Goal: Task Accomplishment & Management: Use online tool/utility

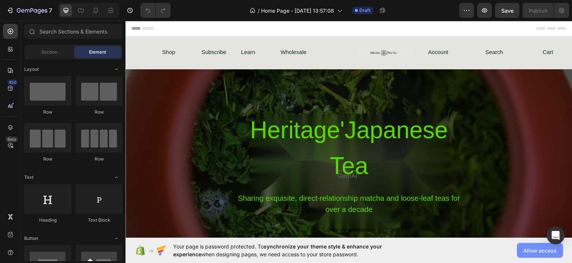
click at [540, 247] on span "Allow access" at bounding box center [540, 251] width 34 height 8
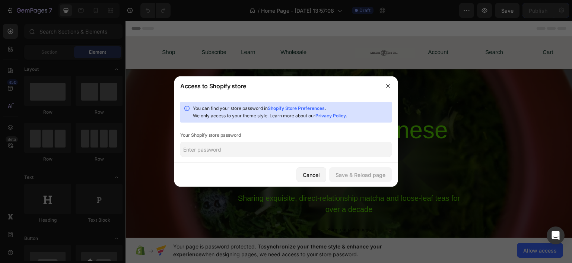
click at [327, 152] on input "text" at bounding box center [286, 149] width 212 height 15
click at [387, 87] on icon "button" at bounding box center [388, 86] width 4 height 4
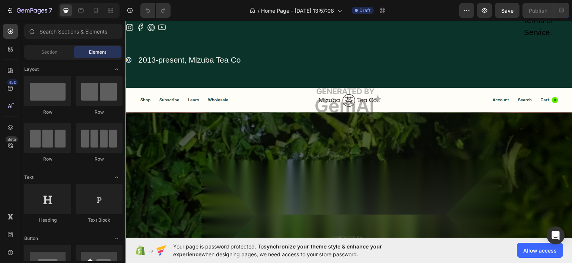
scroll to position [3315, 0]
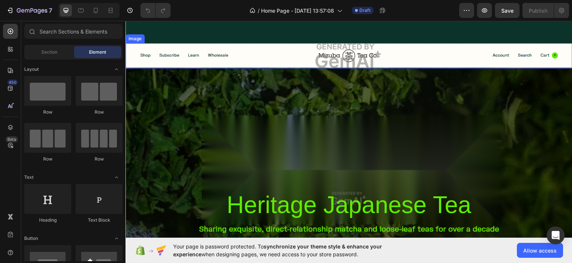
click at [399, 58] on img at bounding box center [349, 55] width 447 height 25
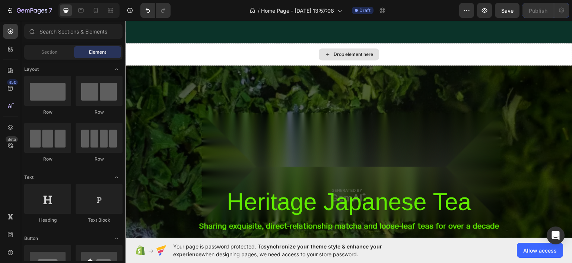
click at [399, 58] on div "Drop element here" at bounding box center [349, 54] width 447 height 22
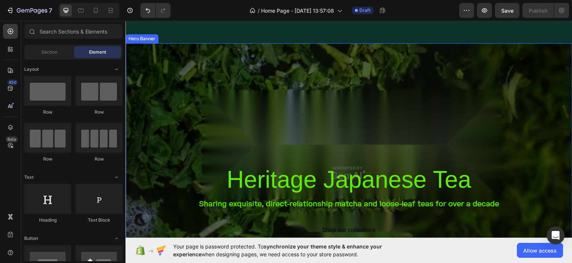
click at [399, 89] on div "Overlay" at bounding box center [349, 173] width 447 height 260
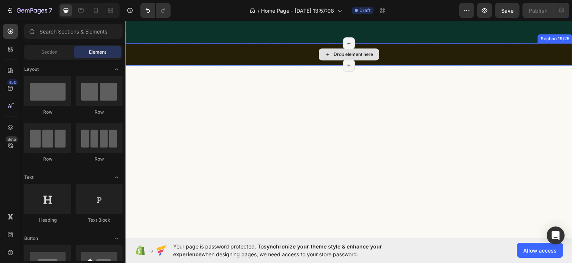
click at [411, 57] on div "Drop element here" at bounding box center [349, 54] width 447 height 22
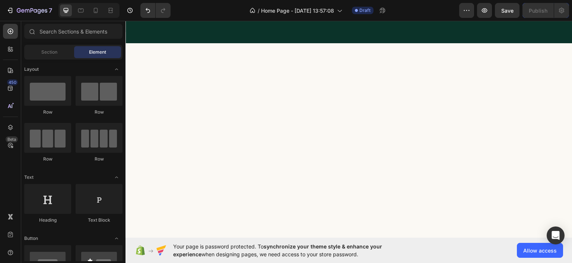
click at [425, 121] on div at bounding box center [349, 161] width 447 height 214
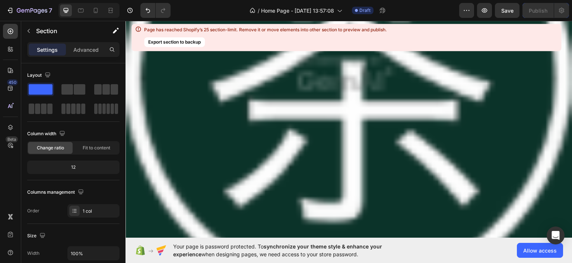
scroll to position [5698, 0]
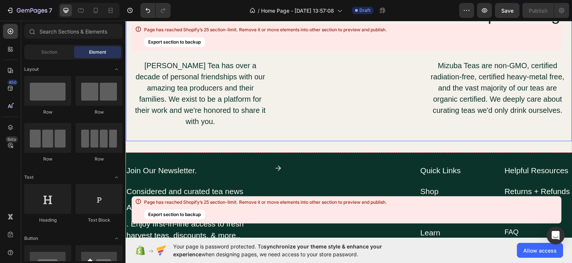
scroll to position [5382, 0]
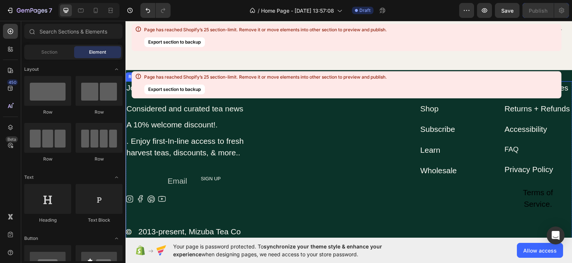
click at [370, 158] on div "Icon" at bounding box center [325, 165] width 103 height 168
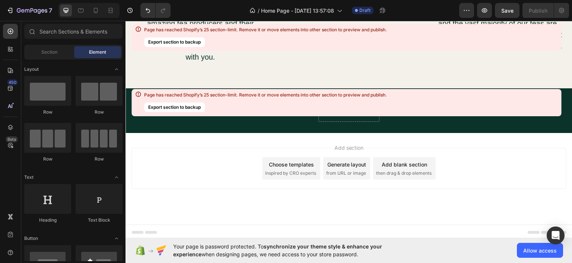
scroll to position [5289, 0]
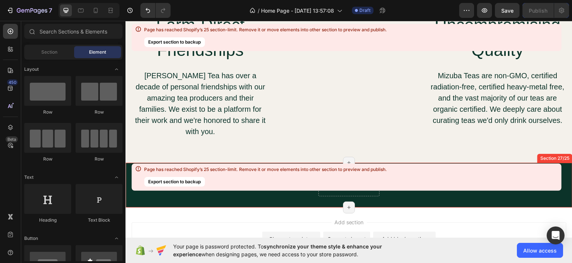
click at [337, 175] on div "Page has reached Shopify’s 25 section-limit. Remove it or move elements into ot…" at bounding box center [265, 176] width 242 height 21
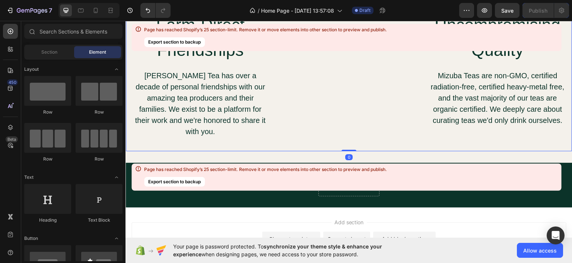
click at [394, 126] on div "Committed to Tradition Heading In the face of mass global matcha demand, [PERSO…" at bounding box center [348, 3] width 137 height 269
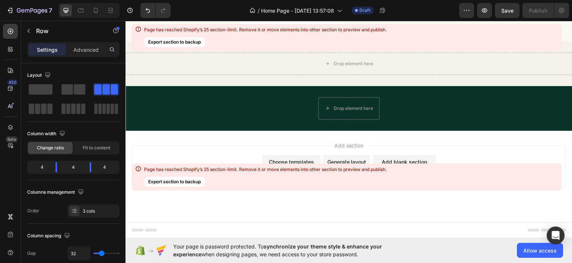
scroll to position [5078, 0]
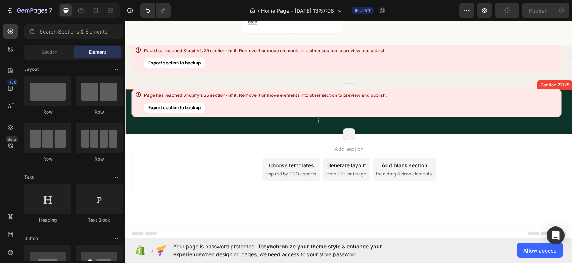
click at [399, 126] on div "Drop element here Row Section 27/25 Page has reached Shopify’s 25 section-limit…" at bounding box center [349, 111] width 447 height 45
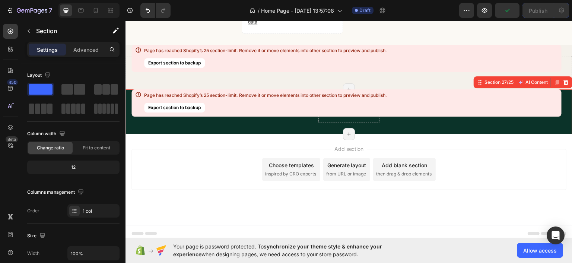
scroll to position [5034, 0]
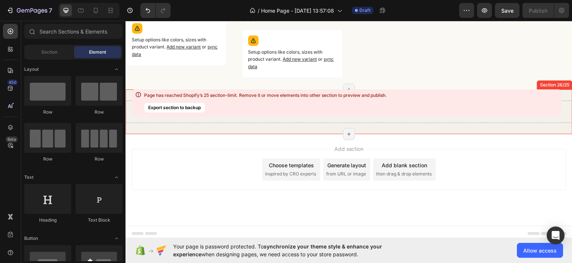
click at [169, 109] on button "Export section to backup" at bounding box center [174, 107] width 61 height 10
click at [432, 116] on div "Page has reached Shopify’s 25 section-limit. Remove it or move elements into ot…" at bounding box center [346, 102] width 430 height 27
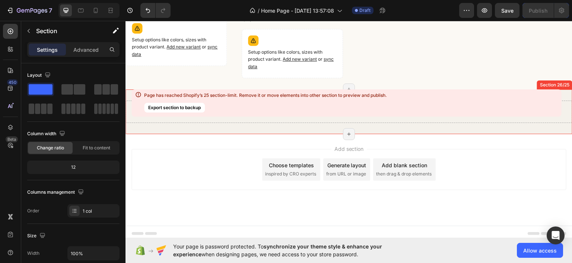
click at [423, 89] on div "Drop element here Section 26/25 Page has reached Shopify’s 25 section-limit Pag…" at bounding box center [349, 111] width 447 height 45
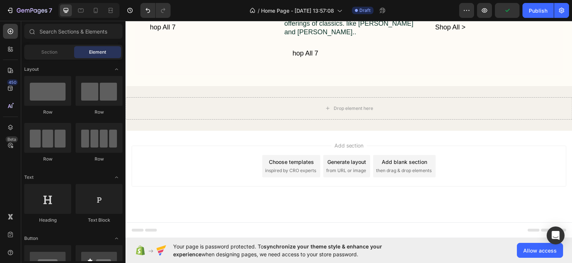
scroll to position [4598, 0]
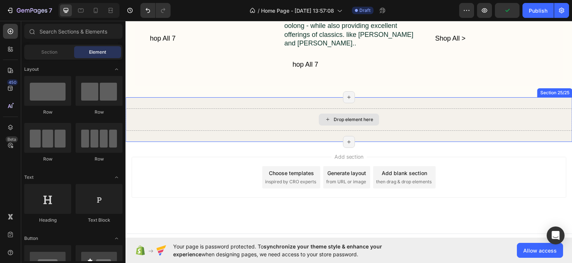
click at [418, 108] on div "Drop element here" at bounding box center [349, 119] width 447 height 22
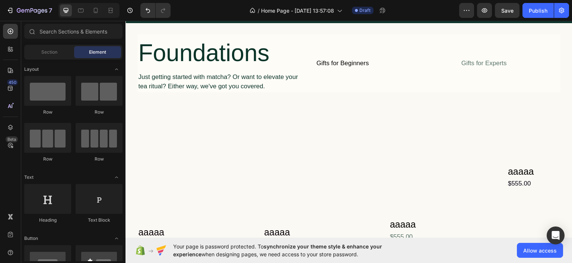
scroll to position [3175, 0]
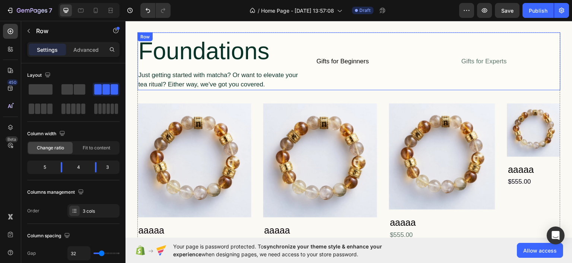
click at [417, 39] on div "Gifts for Beginners Text Block" at bounding box center [382, 61] width 133 height 58
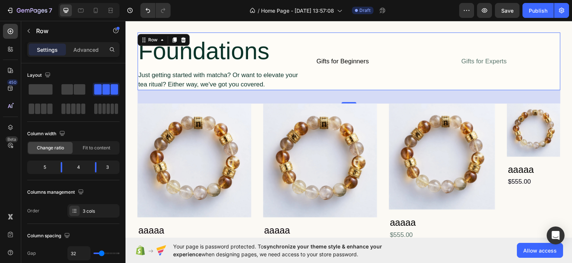
click at [361, 95] on div "36" at bounding box center [348, 96] width 423 height 13
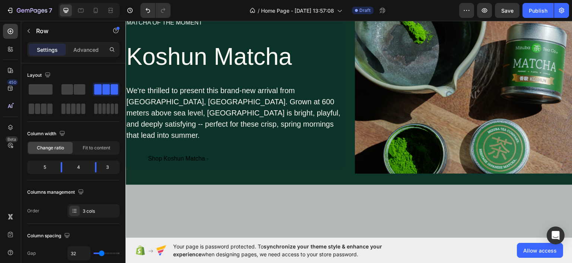
scroll to position [3436, 0]
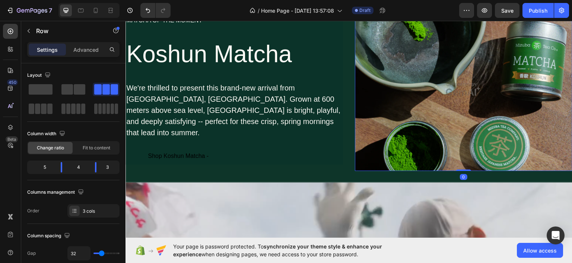
click at [383, 114] on img at bounding box center [464, 88] width 218 height 163
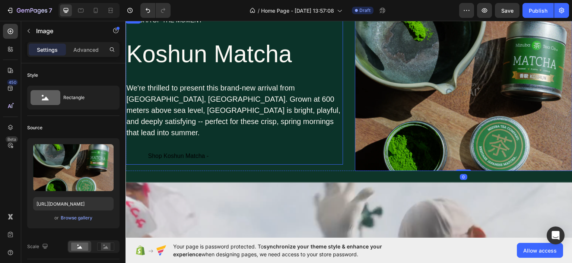
click at [315, 147] on div "Shop Koshun Matcha - Button" at bounding box center [235, 155] width 218 height 17
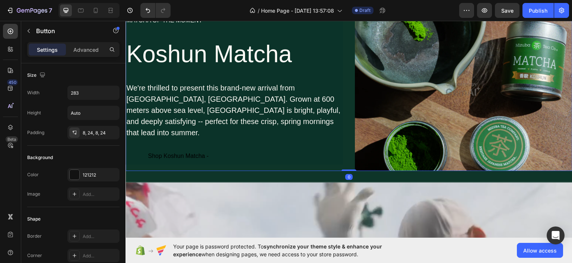
click at [325, 166] on div "MATCHA OF THE MOMENT Text Block Koshun Matcha Heading We're thrilled to present…" at bounding box center [235, 88] width 218 height 163
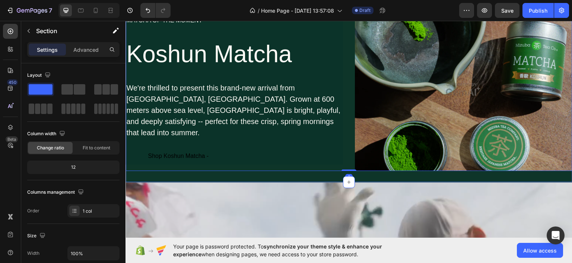
click at [314, 177] on div "MATCHA OF THE MOMENT Text Block Koshun Matcha Heading We're thrilled to present…" at bounding box center [349, 88] width 447 height 185
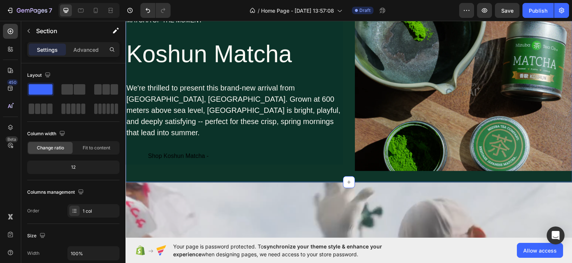
scroll to position [3253, 0]
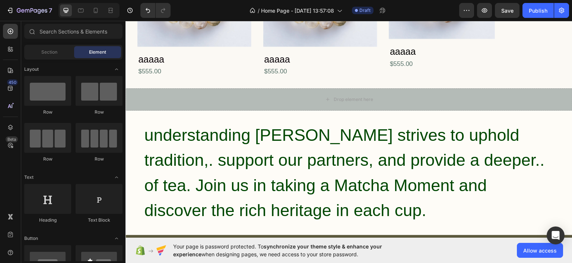
scroll to position [3365, 0]
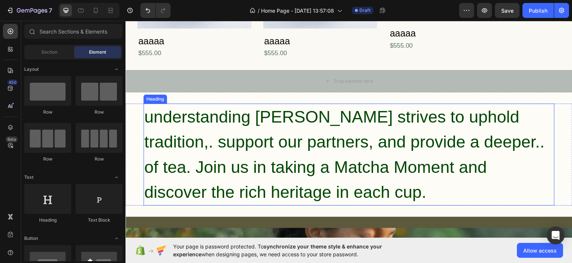
click at [336, 103] on h2 "understanding [PERSON_NAME] strives to uphold tradition,. support our partners,…" at bounding box center [348, 154] width 411 height 102
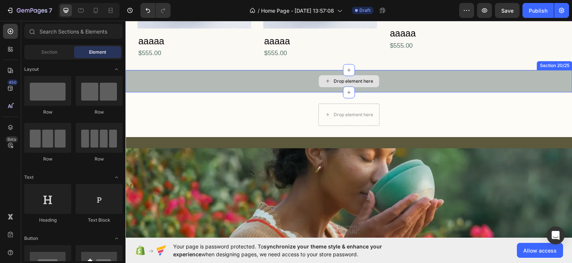
click at [304, 80] on div "Drop element here" at bounding box center [349, 81] width 447 height 22
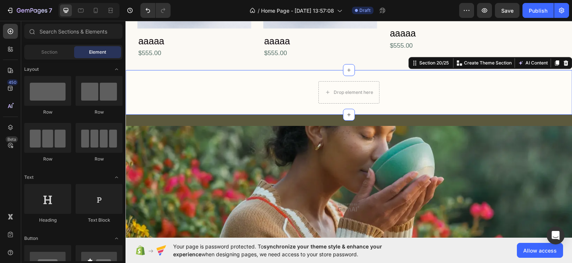
click at [291, 87] on div "Drop element here Row" at bounding box center [349, 92] width 447 height 22
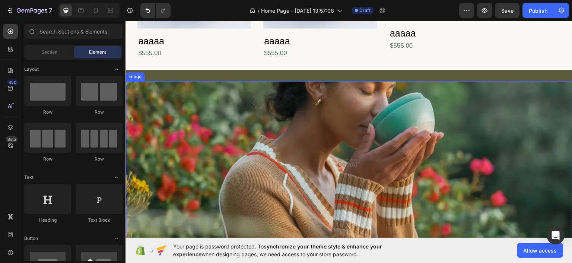
click at [305, 90] on img at bounding box center [349, 163] width 447 height 164
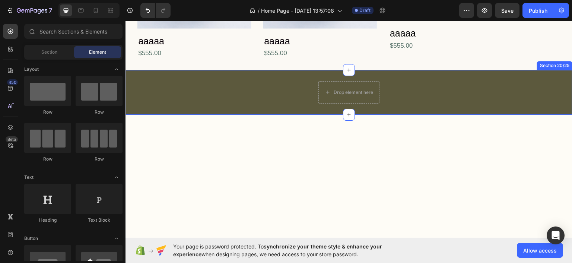
click at [303, 75] on div "Drop element here Row Section 20/25" at bounding box center [349, 92] width 447 height 45
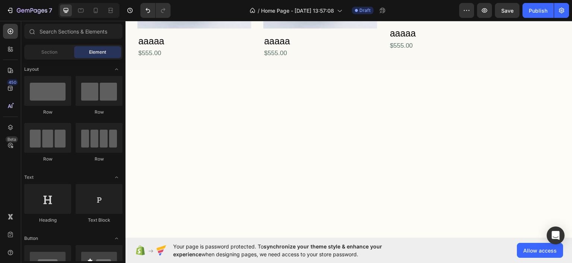
click at [332, 154] on div at bounding box center [349, 239] width 447 height 316
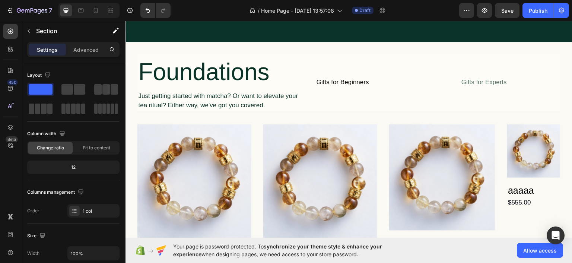
scroll to position [3178, 0]
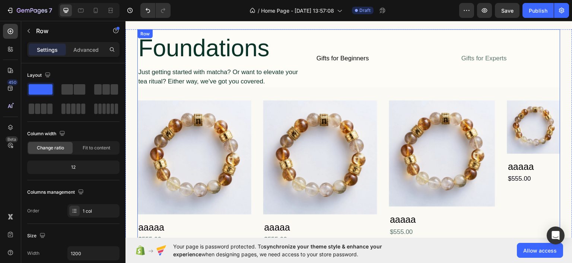
click at [338, 90] on div "Foundations Heading Just getting started with matcha? Or want to elevate your t…" at bounding box center [348, 137] width 423 height 216
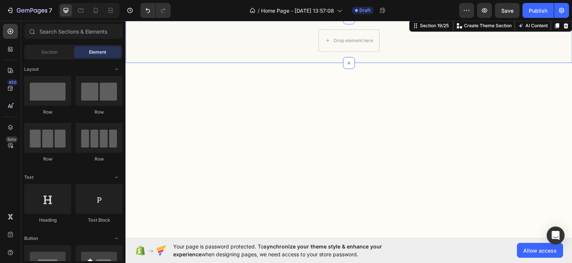
click at [293, 47] on div "Drop element here Row" at bounding box center [349, 40] width 447 height 22
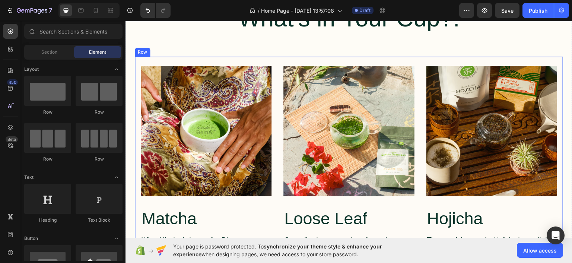
scroll to position [3097, 0]
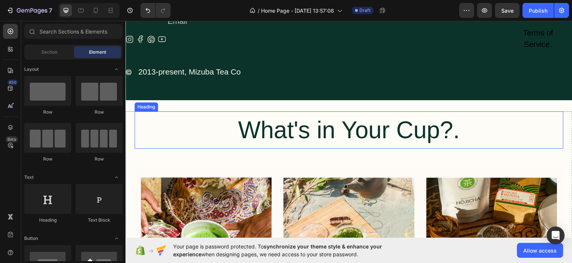
click at [318, 114] on h2 "What's in Your Cup?." at bounding box center [348, 129] width 429 height 37
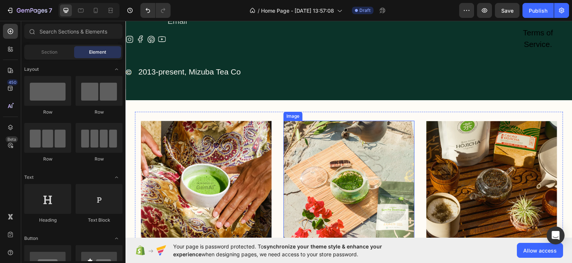
click at [327, 137] on img at bounding box center [348, 185] width 131 height 131
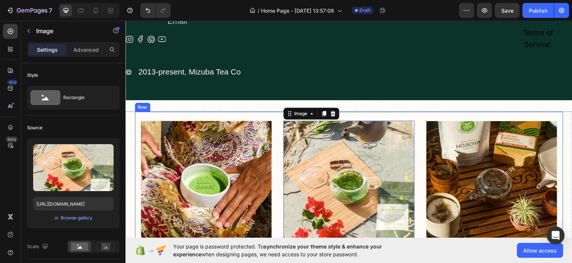
click at [267, 113] on div "Image Matcha Heading What [PERSON_NAME] is known for. Discover our curated heri…" at bounding box center [348, 246] width 429 height 270
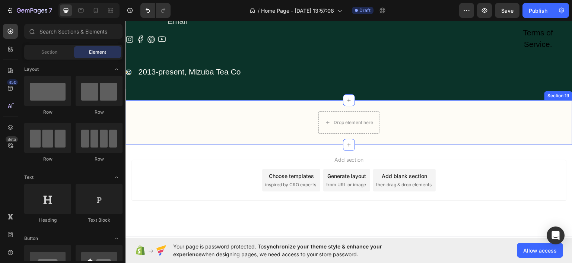
click at [278, 125] on div "Drop element here Row" at bounding box center [349, 122] width 447 height 22
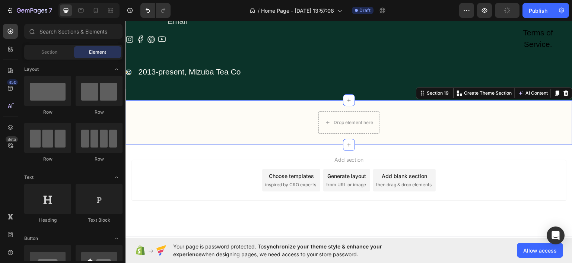
scroll to position [3066, 0]
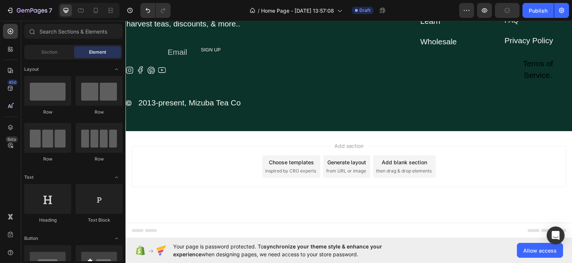
click at [309, 192] on div "Add section Choose templates inspired by CRO experts Generate layout from URL o…" at bounding box center [349, 177] width 447 height 92
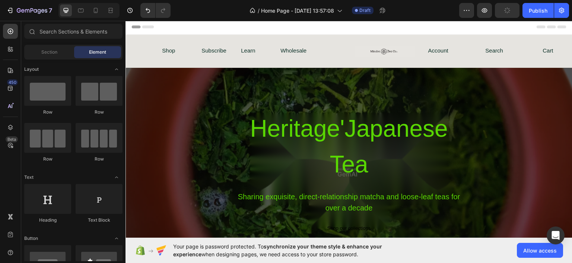
scroll to position [0, 0]
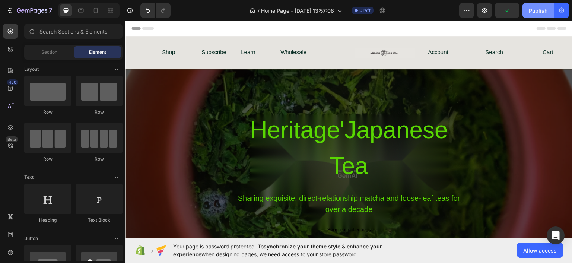
click at [536, 11] on div "Publish" at bounding box center [538, 11] width 19 height 8
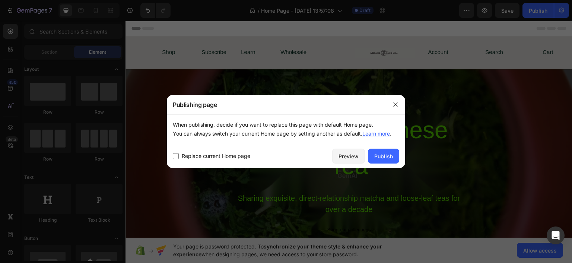
click at [178, 156] on input "checkbox" at bounding box center [176, 156] width 6 height 6
checkbox input "true"
click at [385, 155] on div "Publish" at bounding box center [383, 156] width 19 height 8
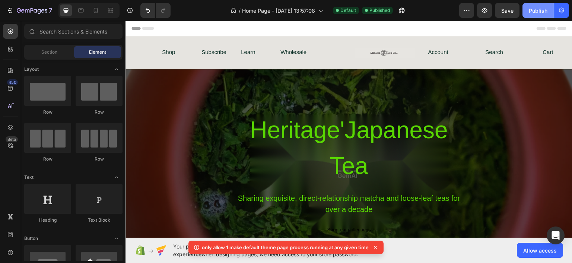
click at [532, 9] on div "Publish" at bounding box center [538, 11] width 19 height 8
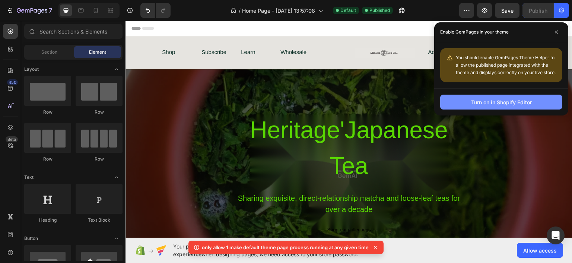
click at [510, 104] on div "Turn on in Shopify Editor" at bounding box center [501, 102] width 61 height 8
